Goal: Information Seeking & Learning: Learn about a topic

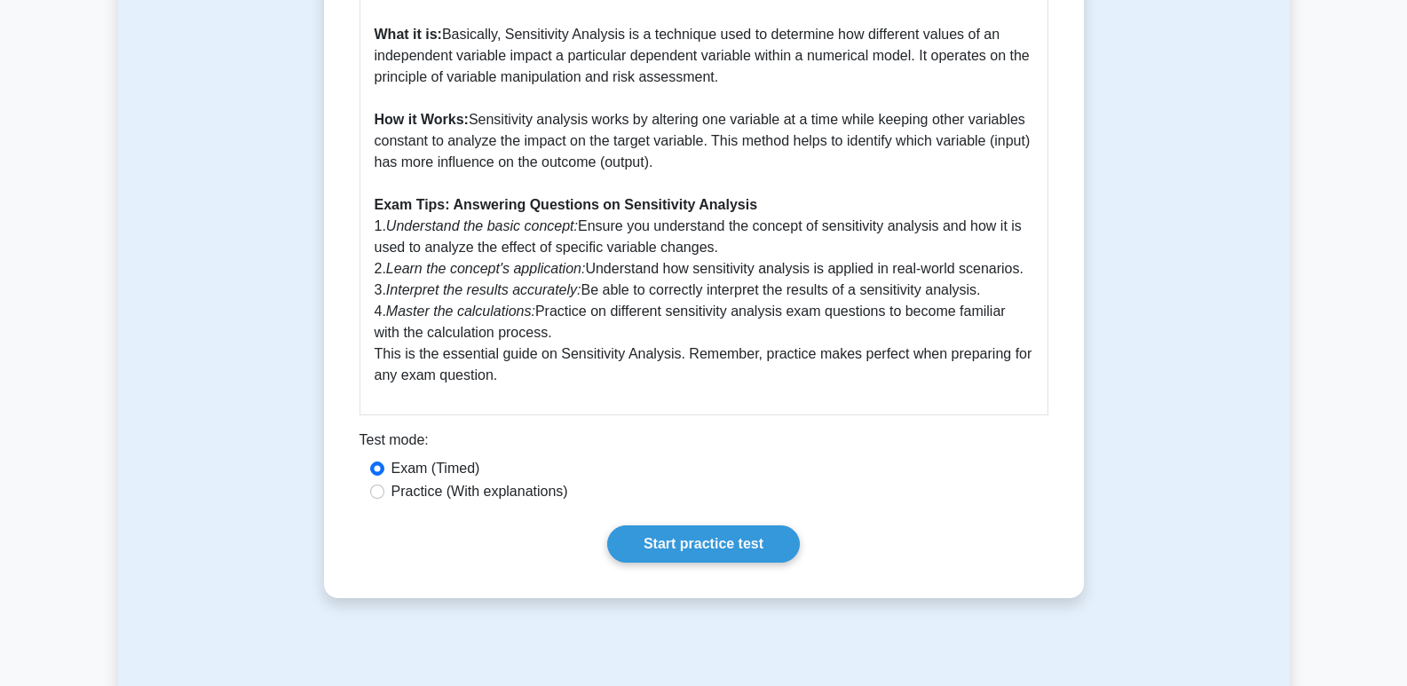
scroll to position [621, 0]
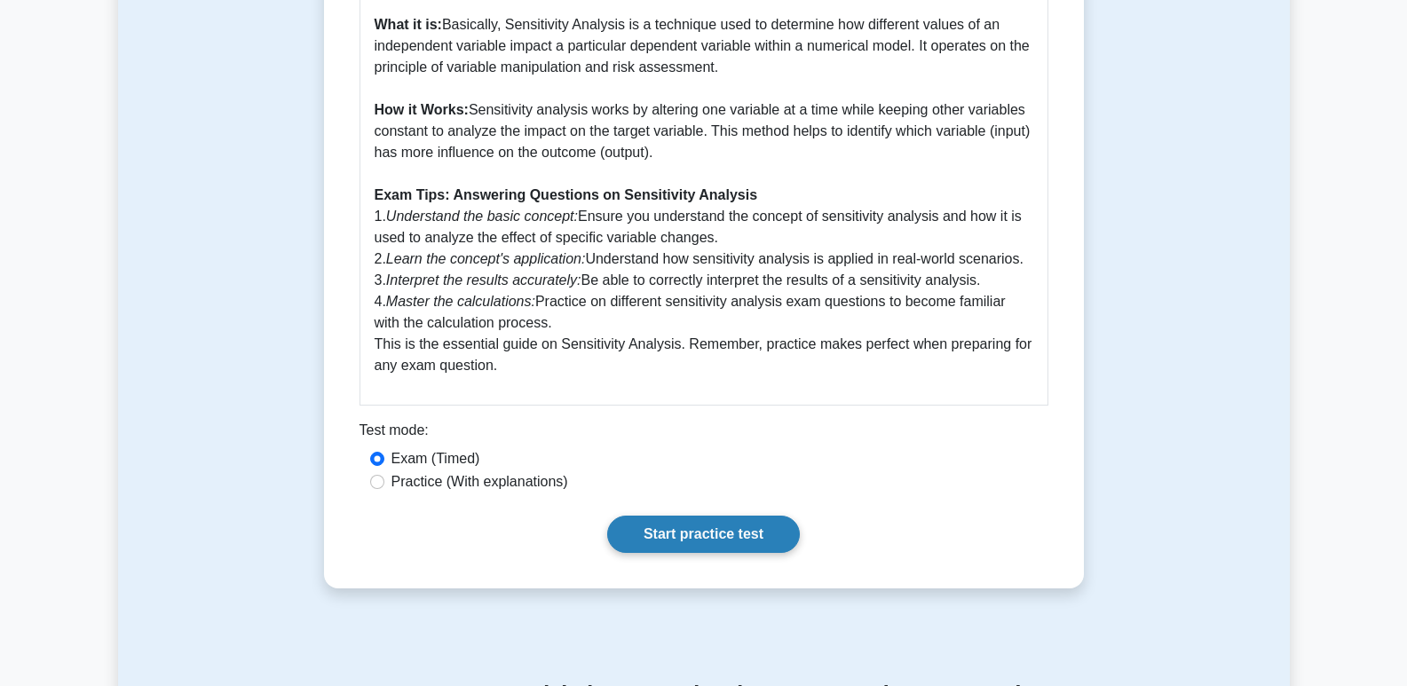
click at [678, 525] on link "Start practice test" at bounding box center [703, 534] width 193 height 37
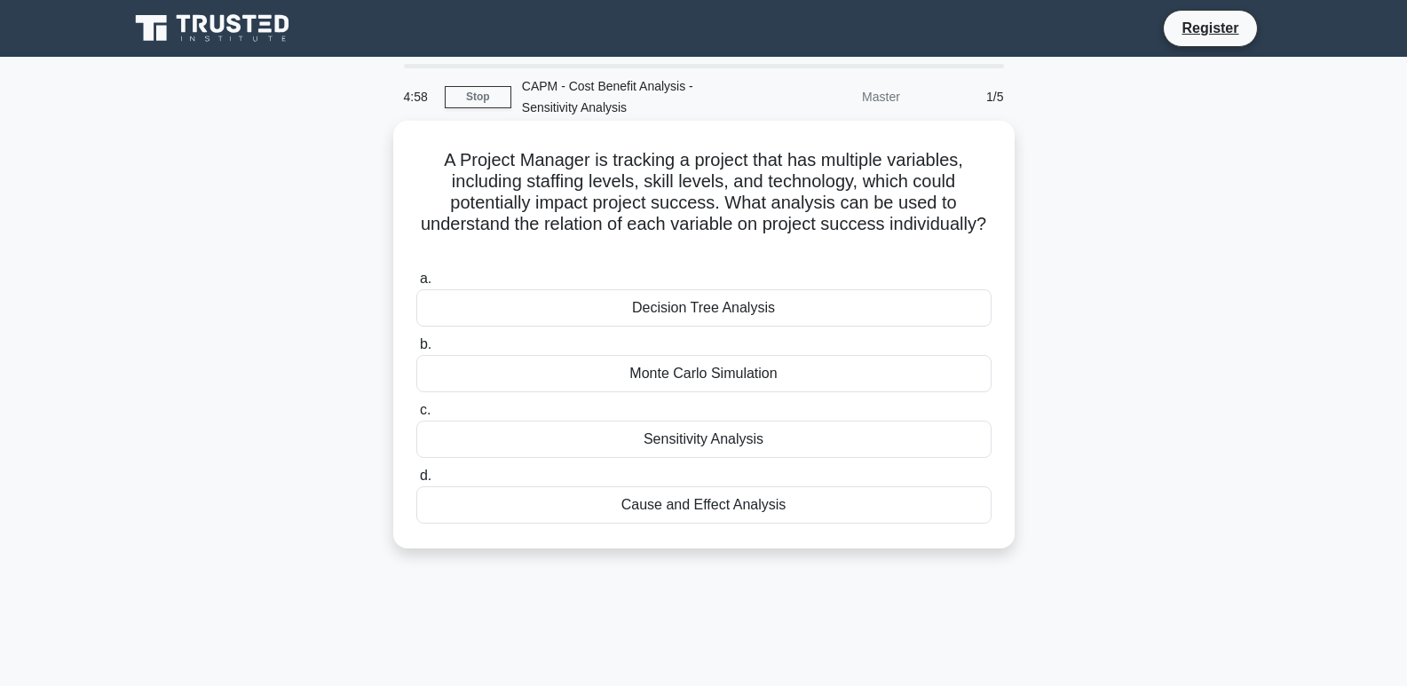
click at [666, 451] on div "Sensitivity Analysis" at bounding box center [703, 439] width 575 height 37
click at [416, 416] on input "c. Sensitivity Analysis" at bounding box center [416, 411] width 0 height 12
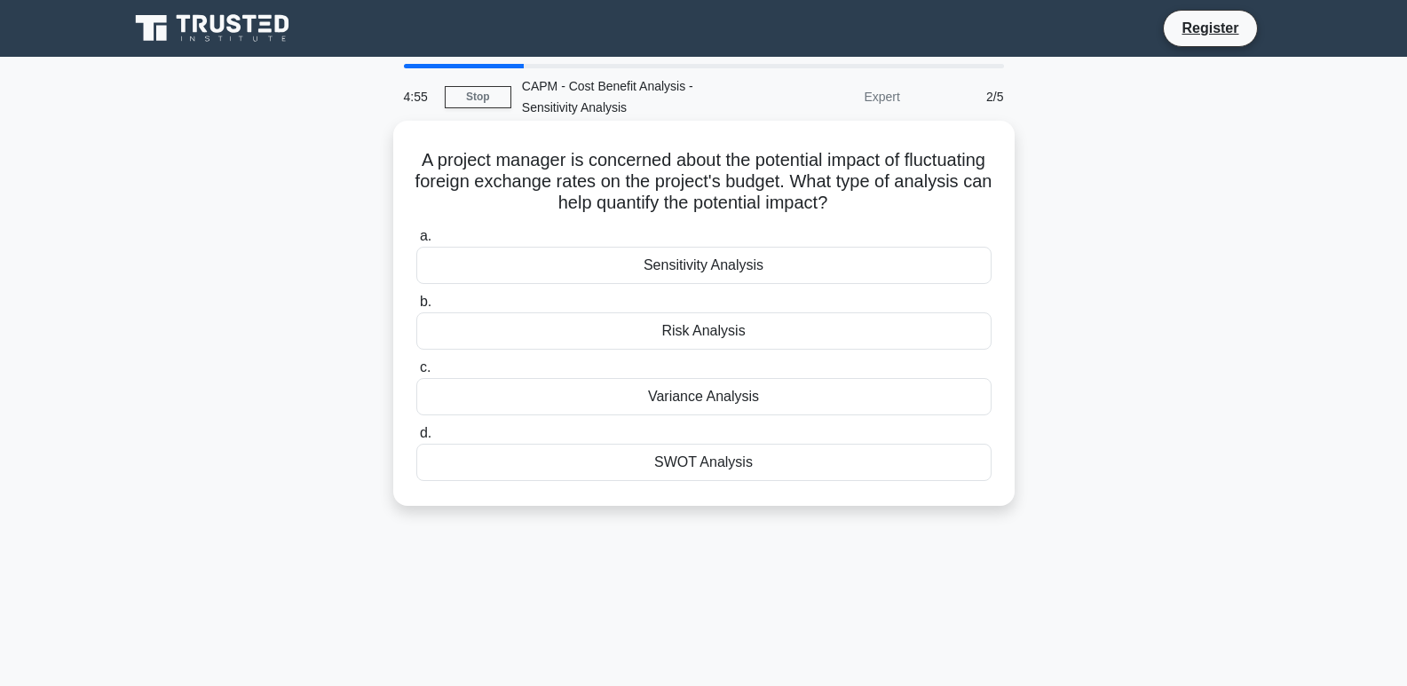
click at [690, 336] on div "Risk Analysis" at bounding box center [703, 330] width 575 height 37
click at [416, 308] on input "b. Risk Analysis" at bounding box center [416, 302] width 0 height 12
